Goal: Information Seeking & Learning: Check status

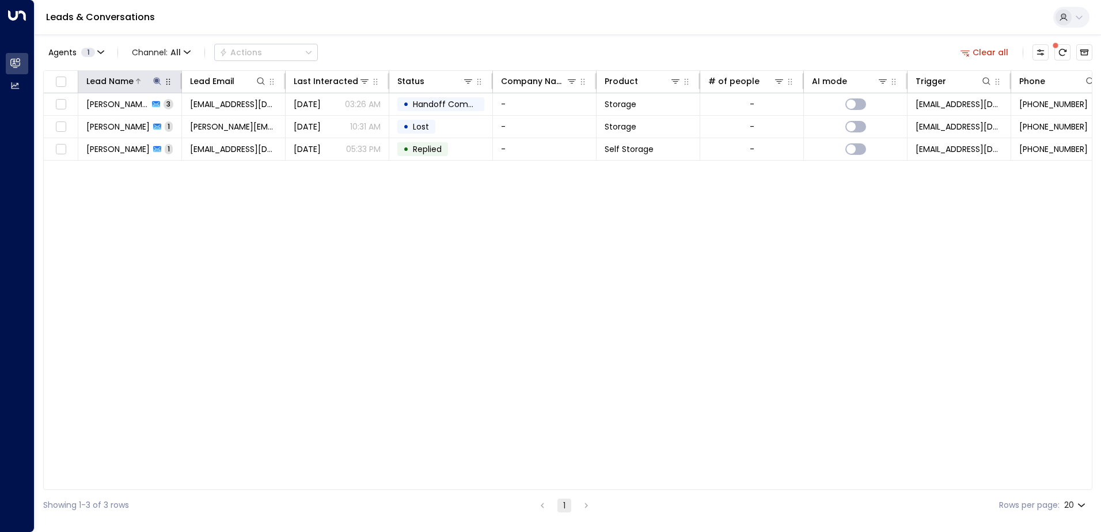
click at [155, 78] on icon at bounding box center [156, 80] width 7 height 7
drag, startPoint x: 115, startPoint y: 129, endPoint x: 82, endPoint y: 128, distance: 32.8
click at [82, 128] on input "*****" at bounding box center [150, 122] width 144 height 21
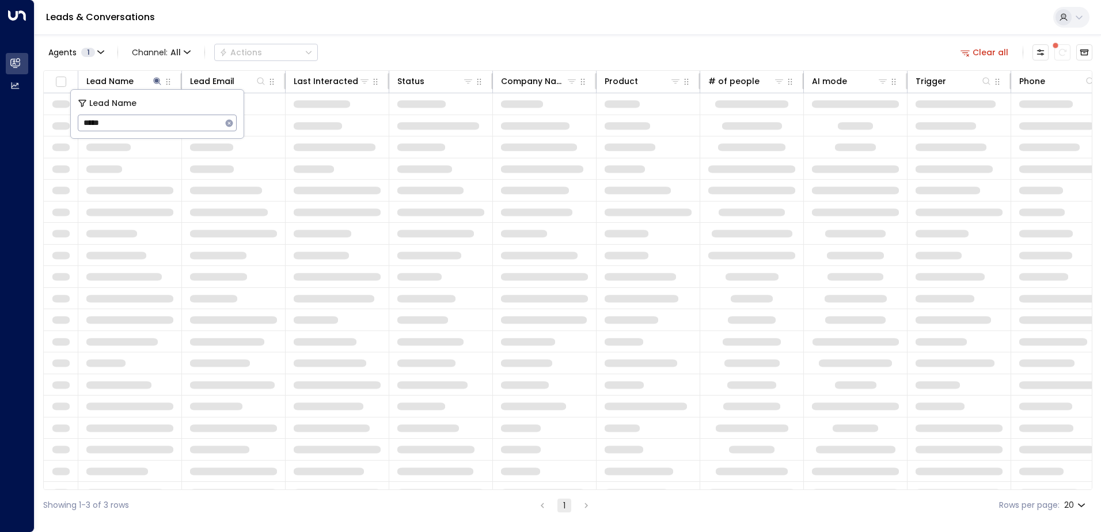
type input "******"
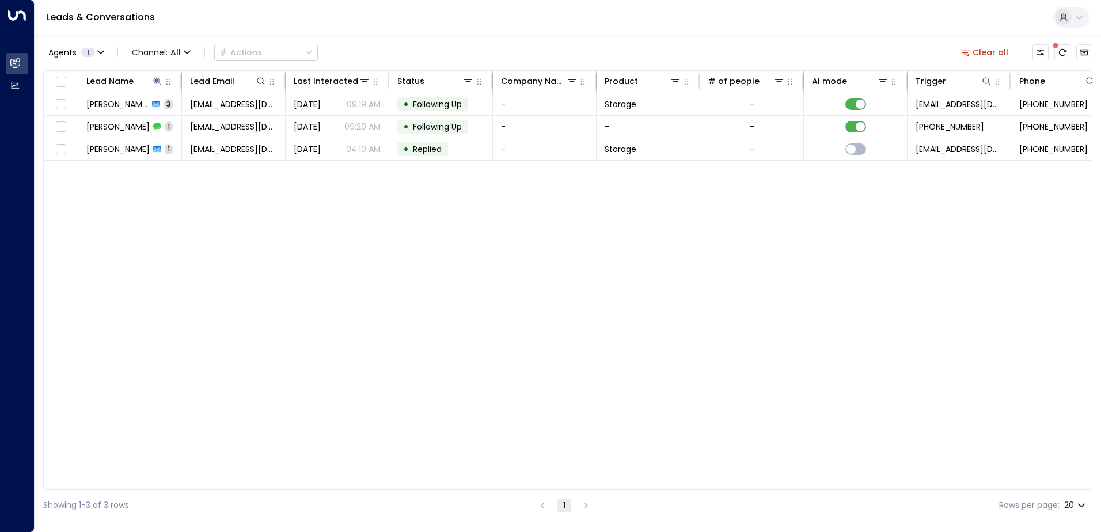
click at [166, 199] on div "Lead Name Lead Email Last Interacted Status Company Name Product # of people AI…" at bounding box center [567, 280] width 1049 height 420
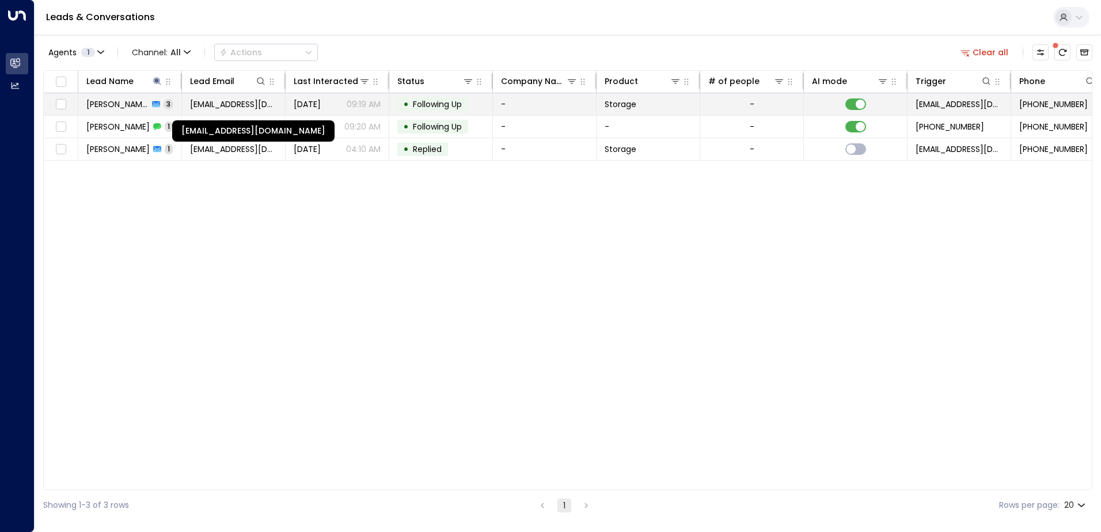
click at [256, 101] on span "[EMAIL_ADDRESS][DOMAIN_NAME]" at bounding box center [233, 104] width 87 height 12
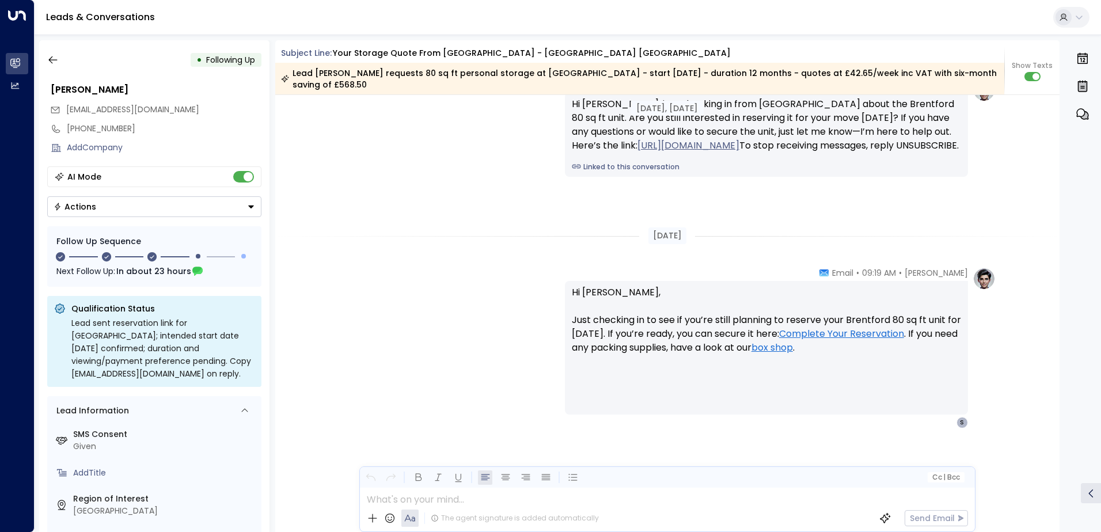
scroll to position [1268, 0]
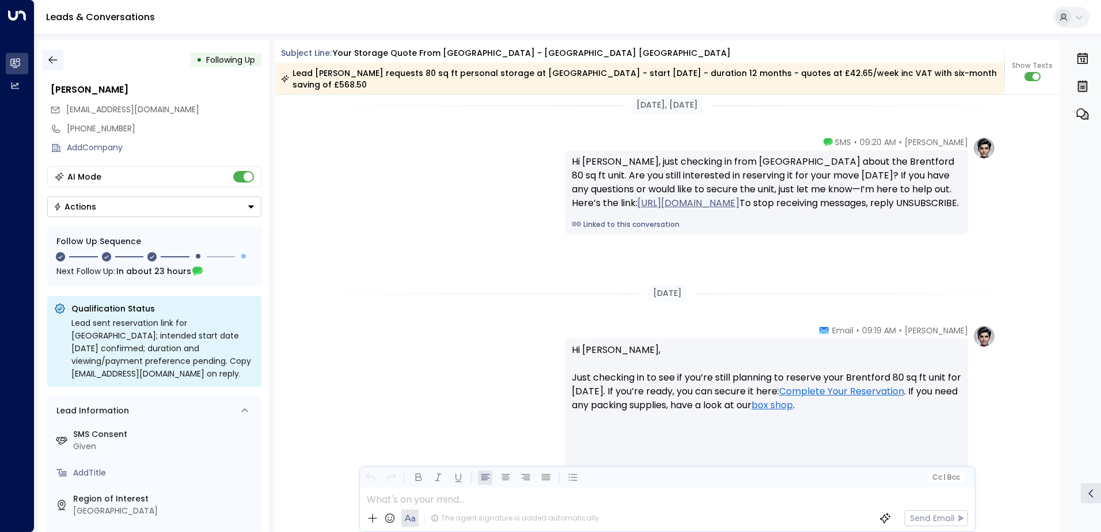
click at [52, 55] on icon "button" at bounding box center [53, 60] width 12 height 12
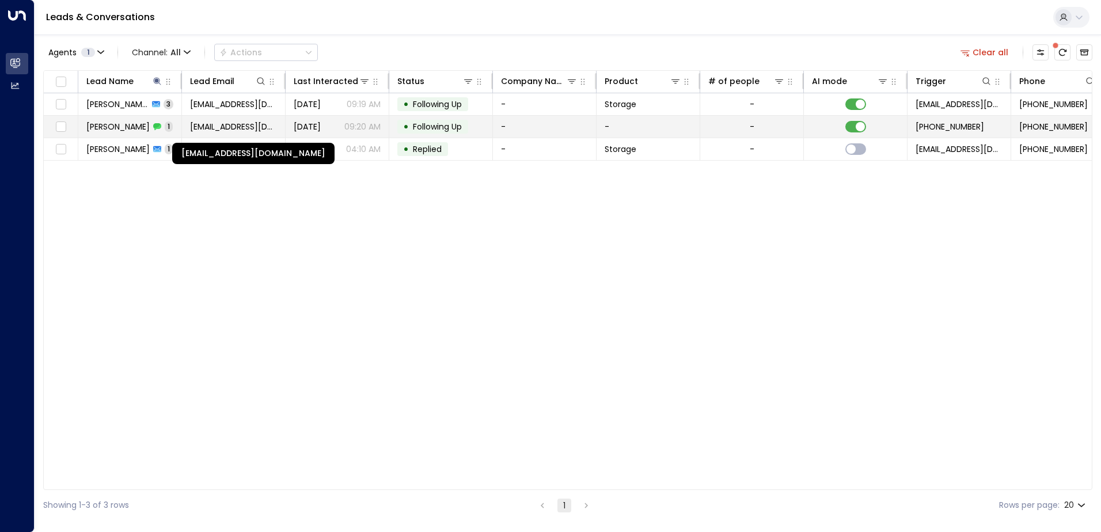
click at [221, 126] on span "[EMAIL_ADDRESS][DOMAIN_NAME]" at bounding box center [233, 127] width 87 height 12
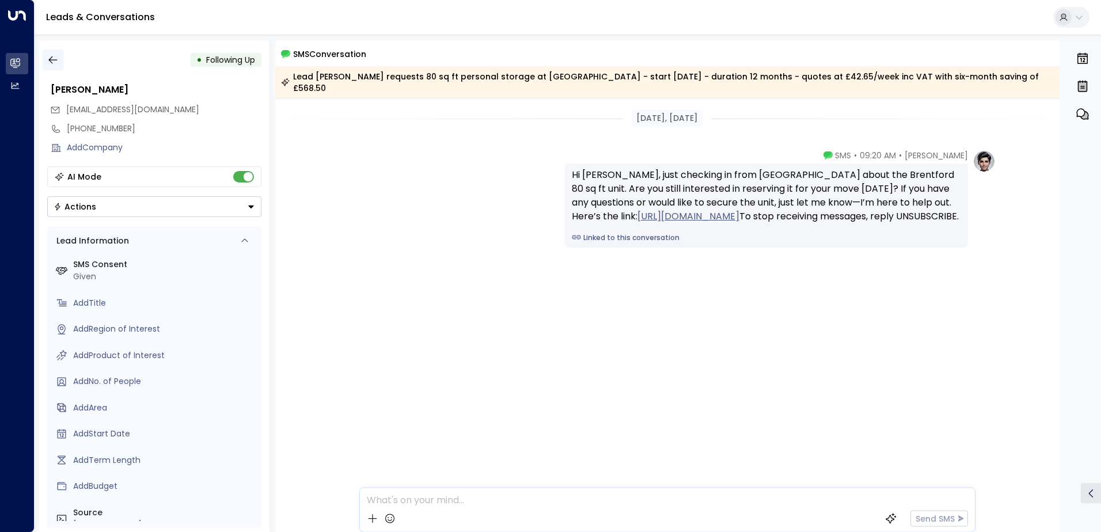
click at [52, 67] on button "button" at bounding box center [53, 60] width 21 height 21
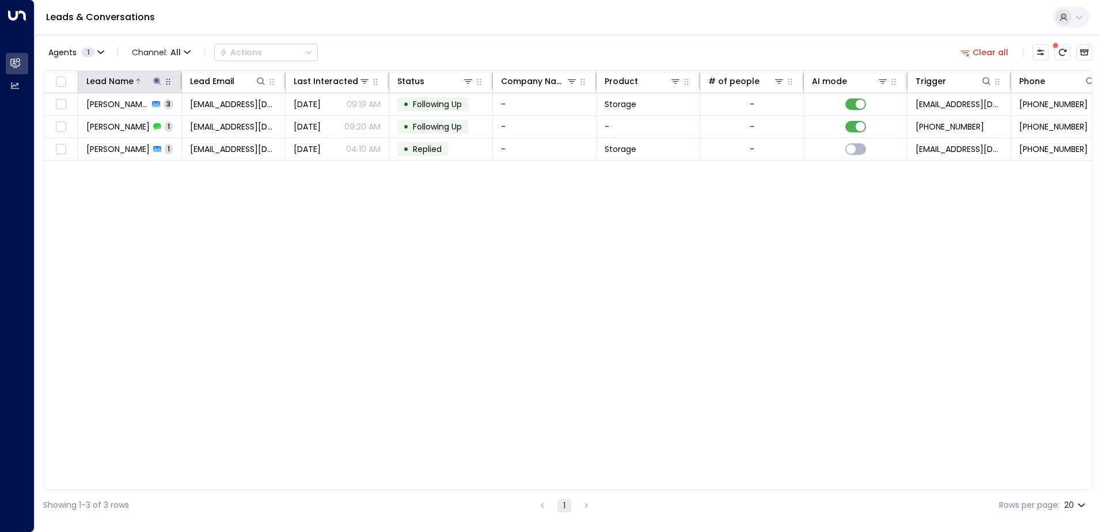
click at [157, 78] on icon at bounding box center [157, 81] width 9 height 9
drag, startPoint x: 116, startPoint y: 124, endPoint x: 74, endPoint y: 117, distance: 42.6
click at [74, 117] on div "Lead Name ****** ​" at bounding box center [157, 114] width 173 height 48
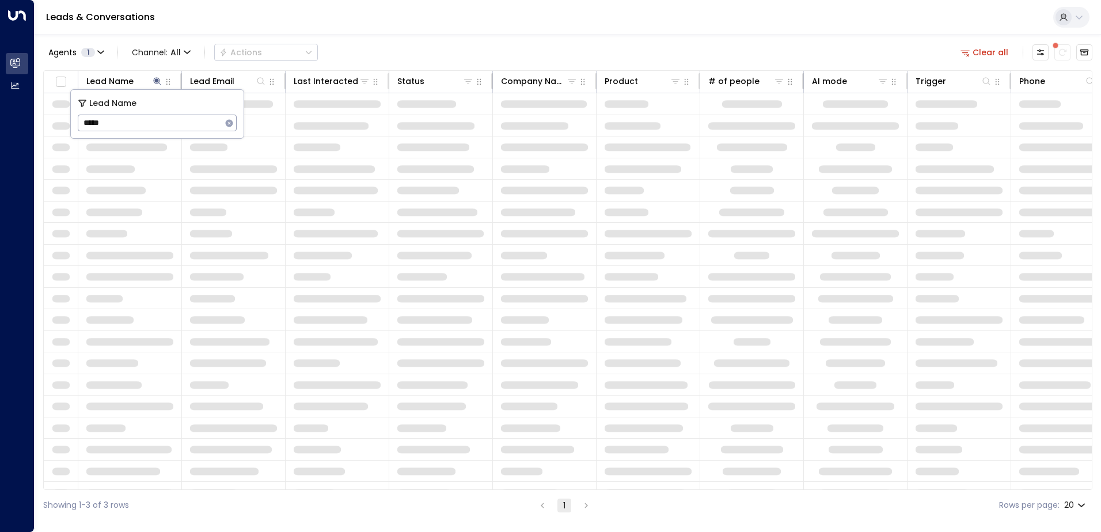
type input "******"
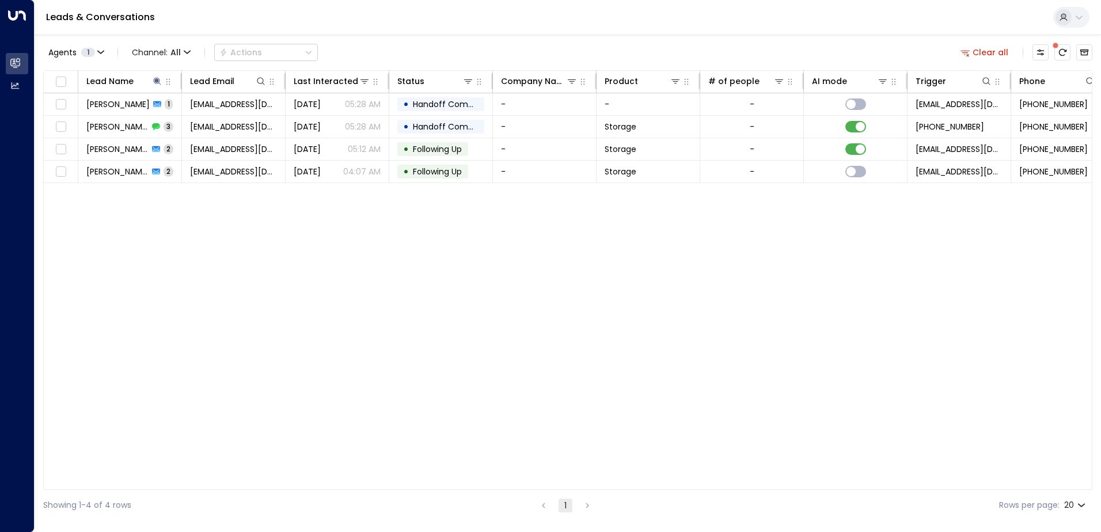
click at [132, 244] on div "Lead Name Lead Email Last Interacted Status Company Name Product # of people AI…" at bounding box center [567, 280] width 1049 height 420
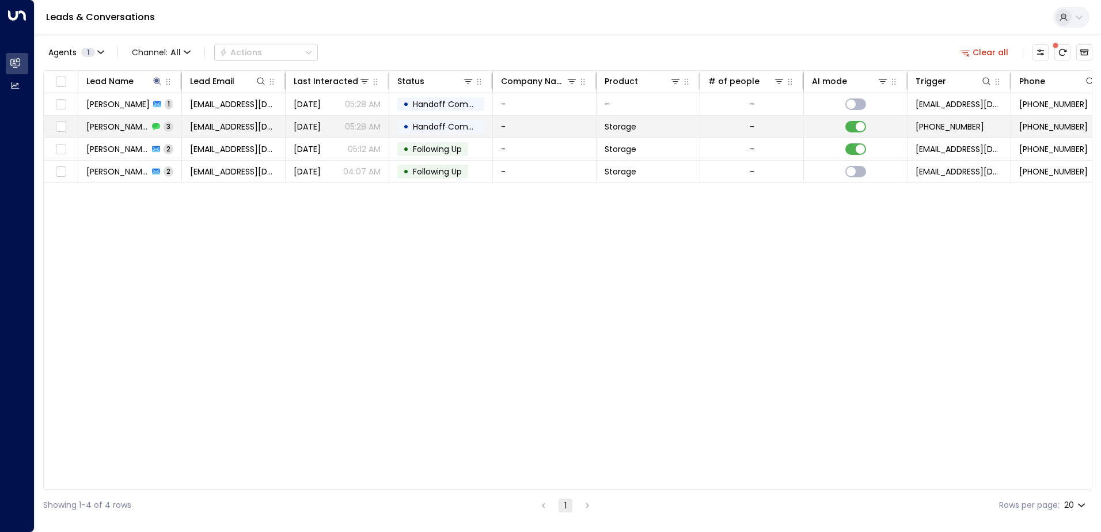
click at [321, 126] on span "[DATE]" at bounding box center [307, 127] width 27 height 12
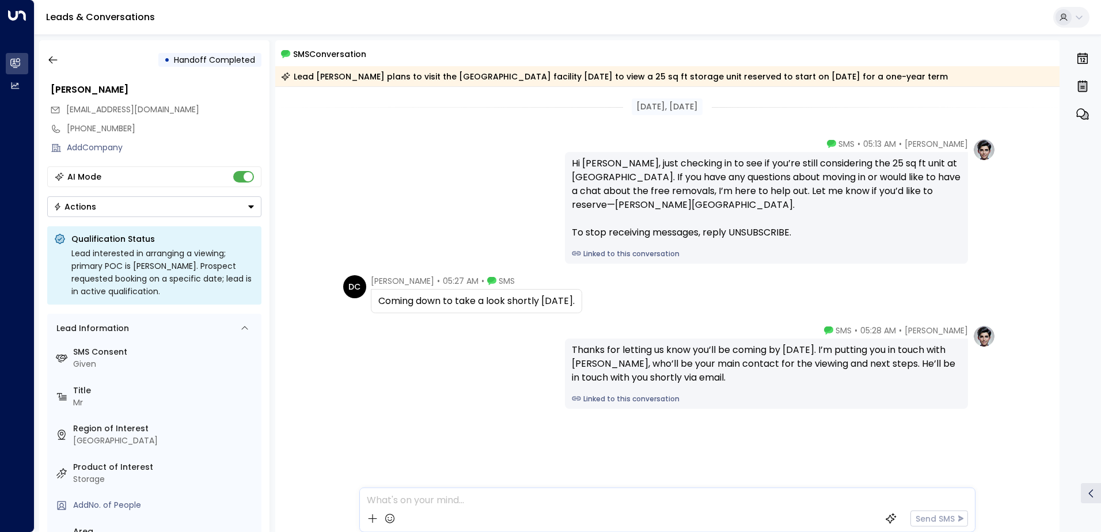
click at [410, 374] on div "[PERSON_NAME] • 05:28 AM • SMS Thanks for letting us know you’ll be coming by […" at bounding box center [667, 367] width 656 height 84
click at [58, 61] on icon "button" at bounding box center [53, 60] width 12 height 12
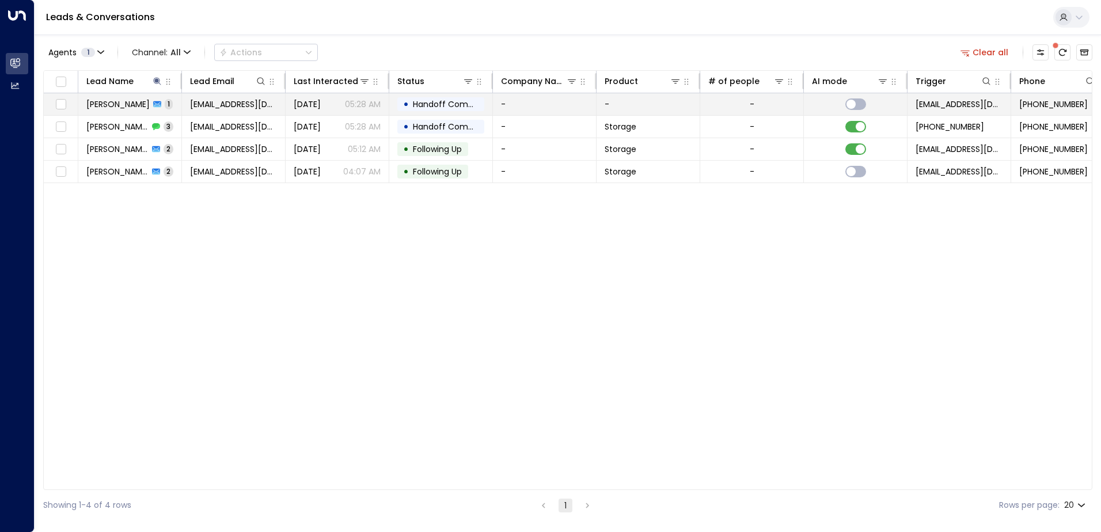
click at [162, 105] on td "[PERSON_NAME] 1" at bounding box center [130, 104] width 104 height 22
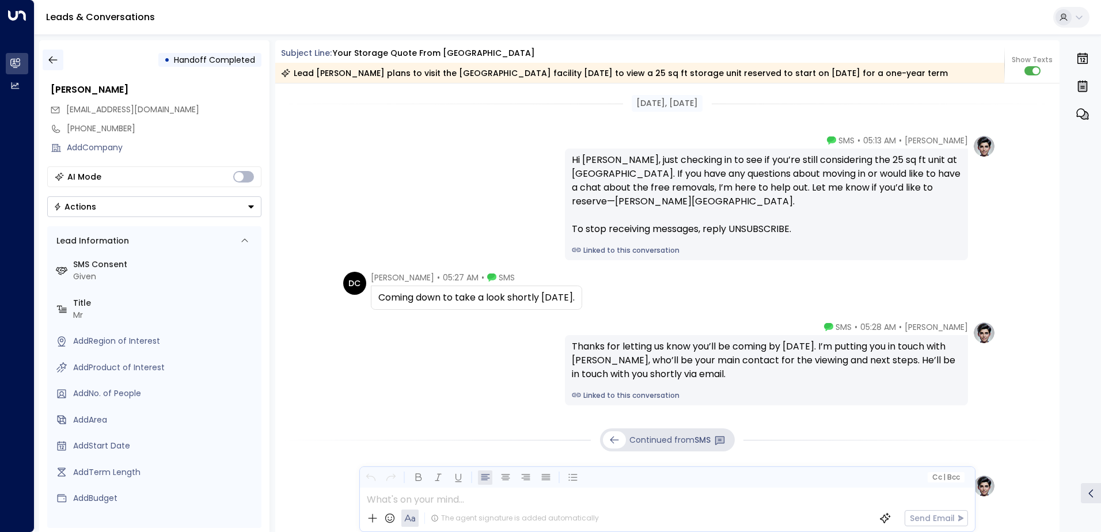
click at [54, 60] on icon "button" at bounding box center [53, 60] width 12 height 12
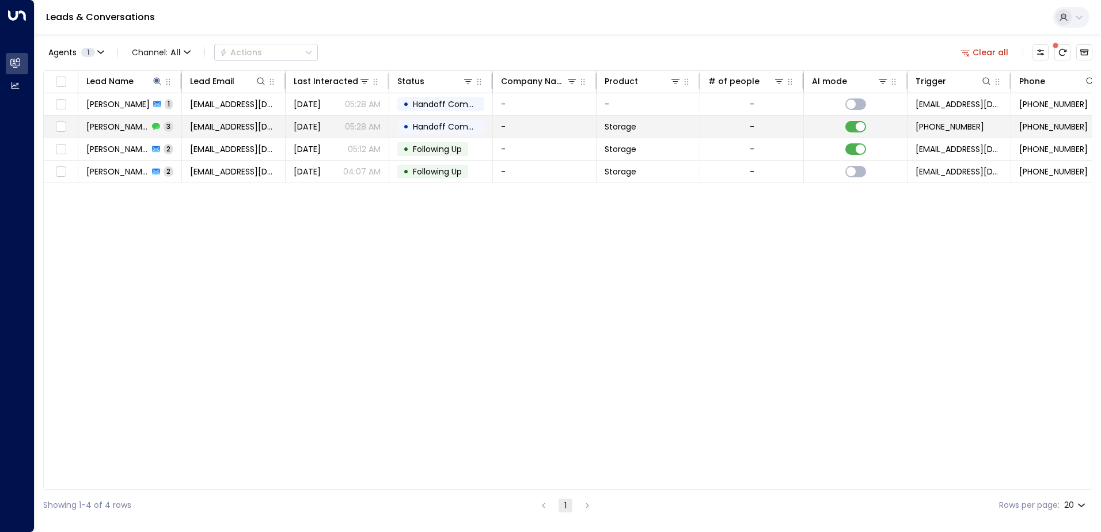
click at [212, 119] on td "[EMAIL_ADDRESS][DOMAIN_NAME]" at bounding box center [234, 127] width 104 height 22
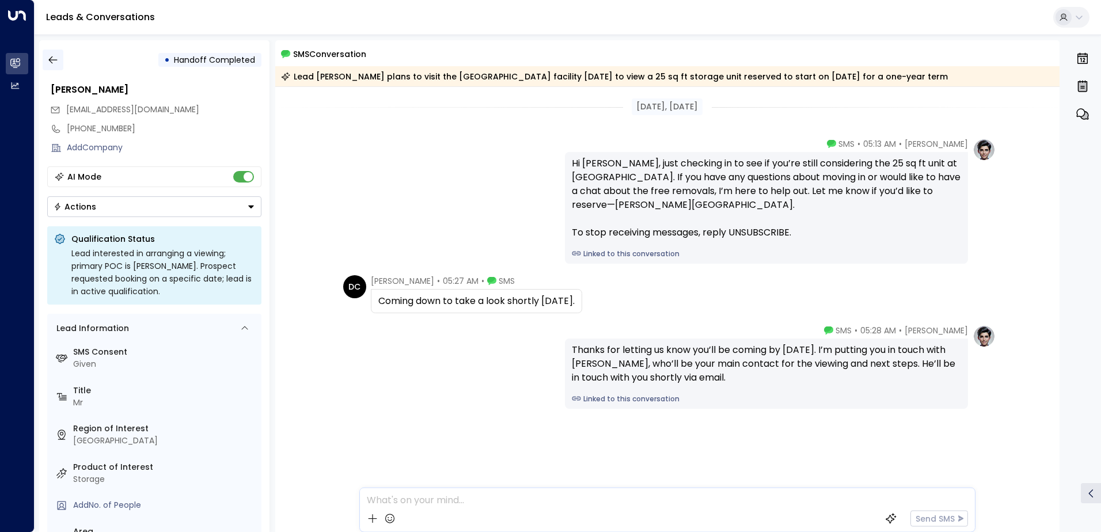
click at [58, 59] on icon "button" at bounding box center [53, 60] width 12 height 12
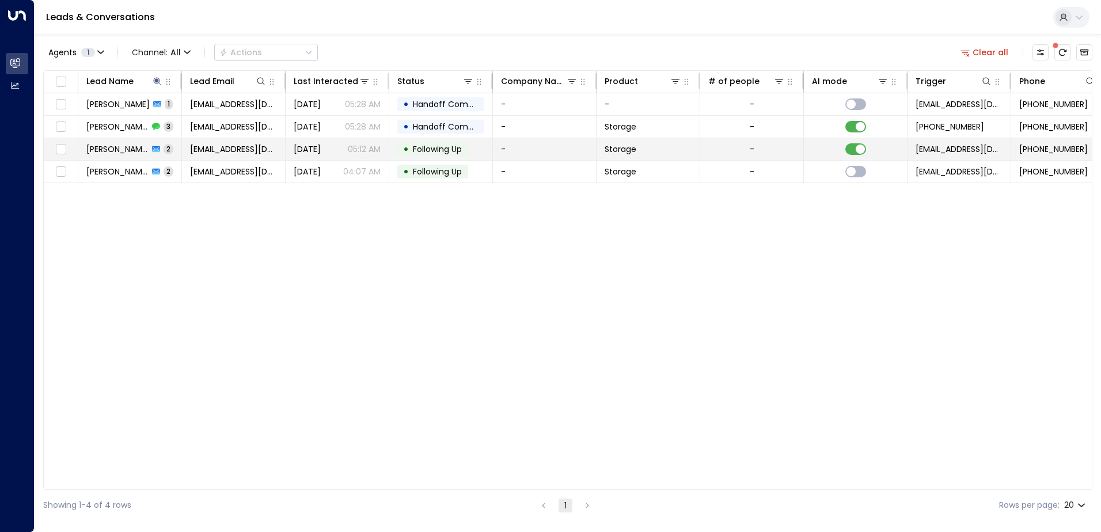
click at [230, 153] on span "[EMAIL_ADDRESS][DOMAIN_NAME]" at bounding box center [233, 149] width 87 height 12
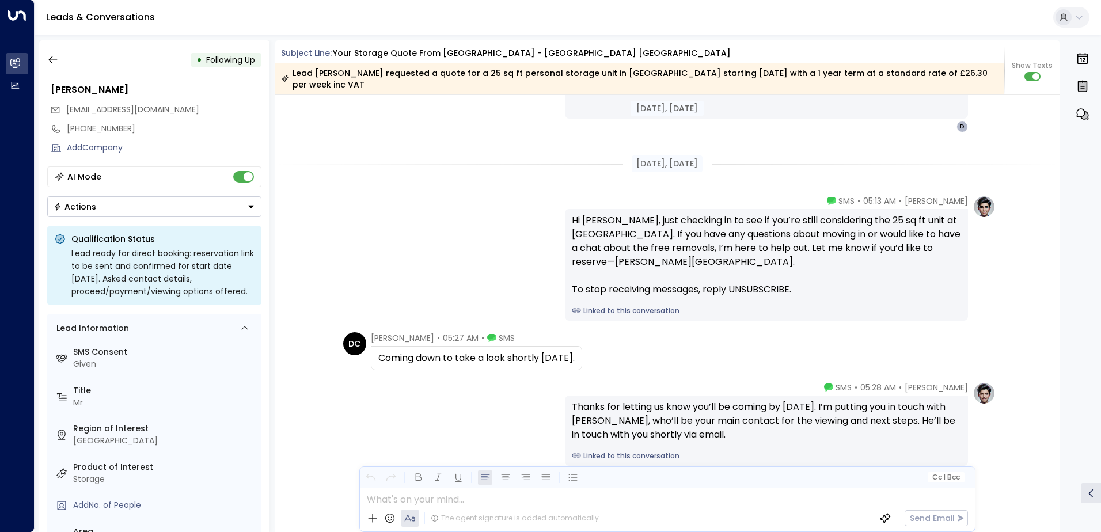
scroll to position [1316, 0]
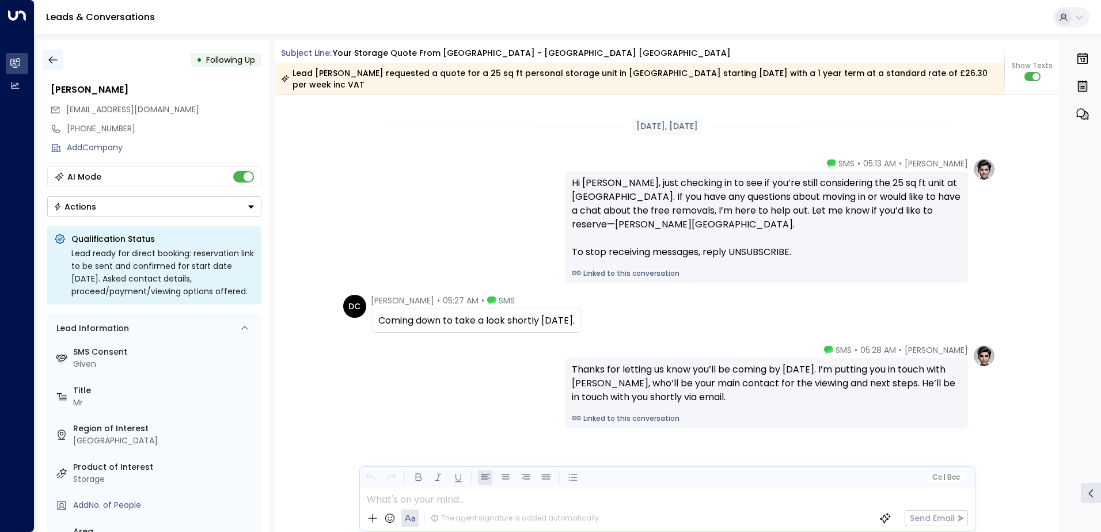
click at [58, 58] on icon "button" at bounding box center [53, 60] width 12 height 12
